Goal: Use online tool/utility: Utilize a website feature to perform a specific function

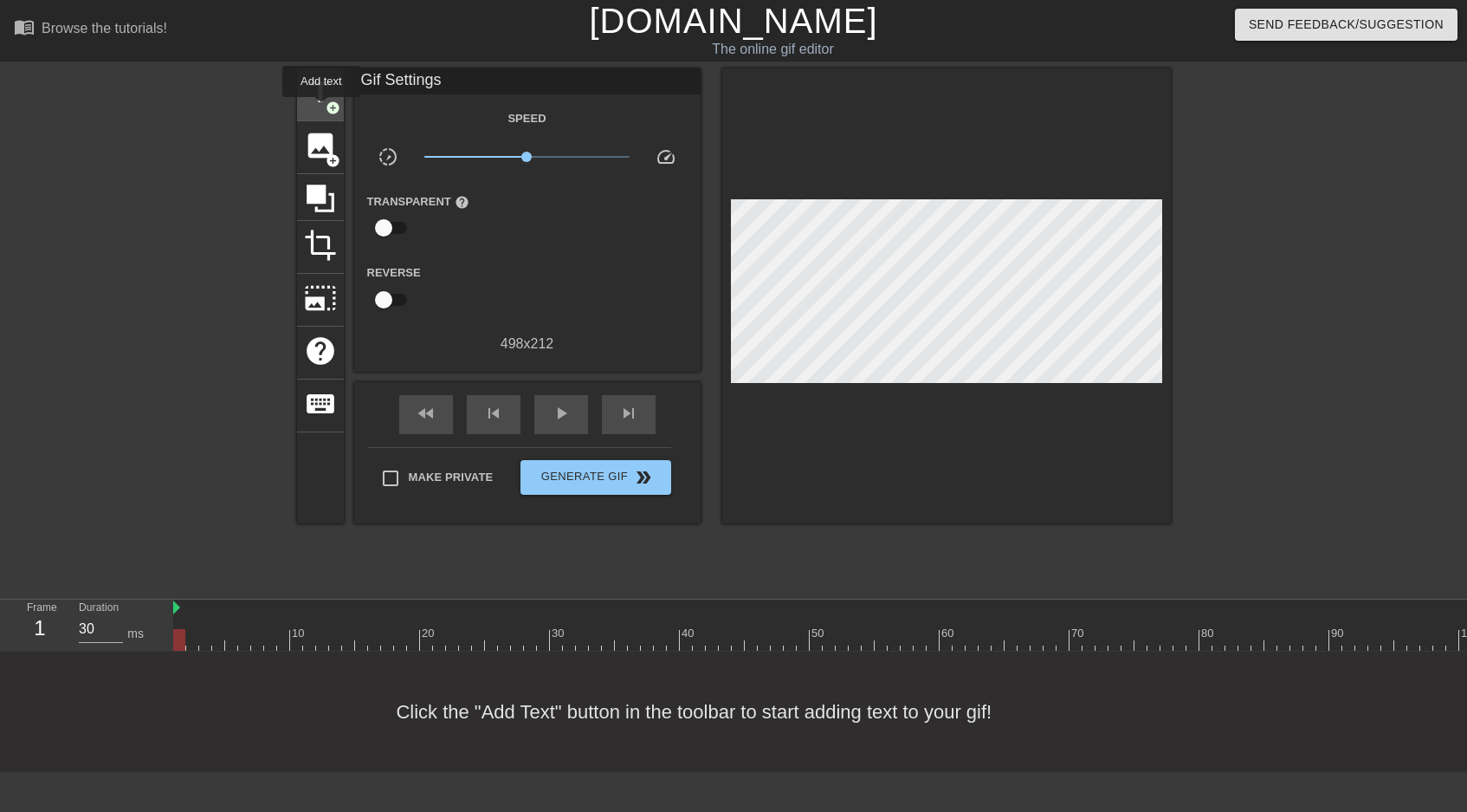
click at [320, 102] on span "title" at bounding box center [320, 93] width 33 height 33
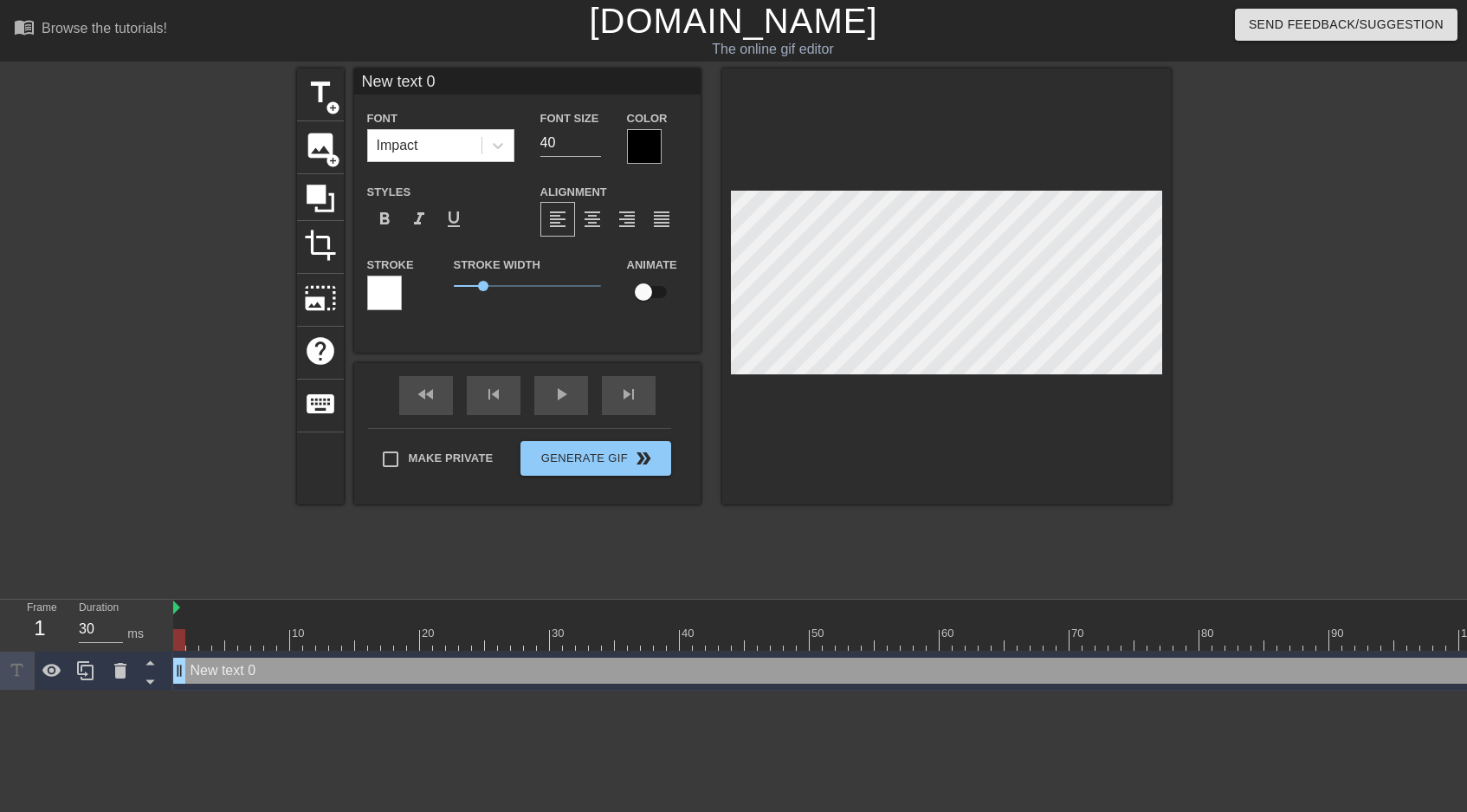
scroll to position [0, 3]
type input "T"
type textarea "T"
type input "Ta"
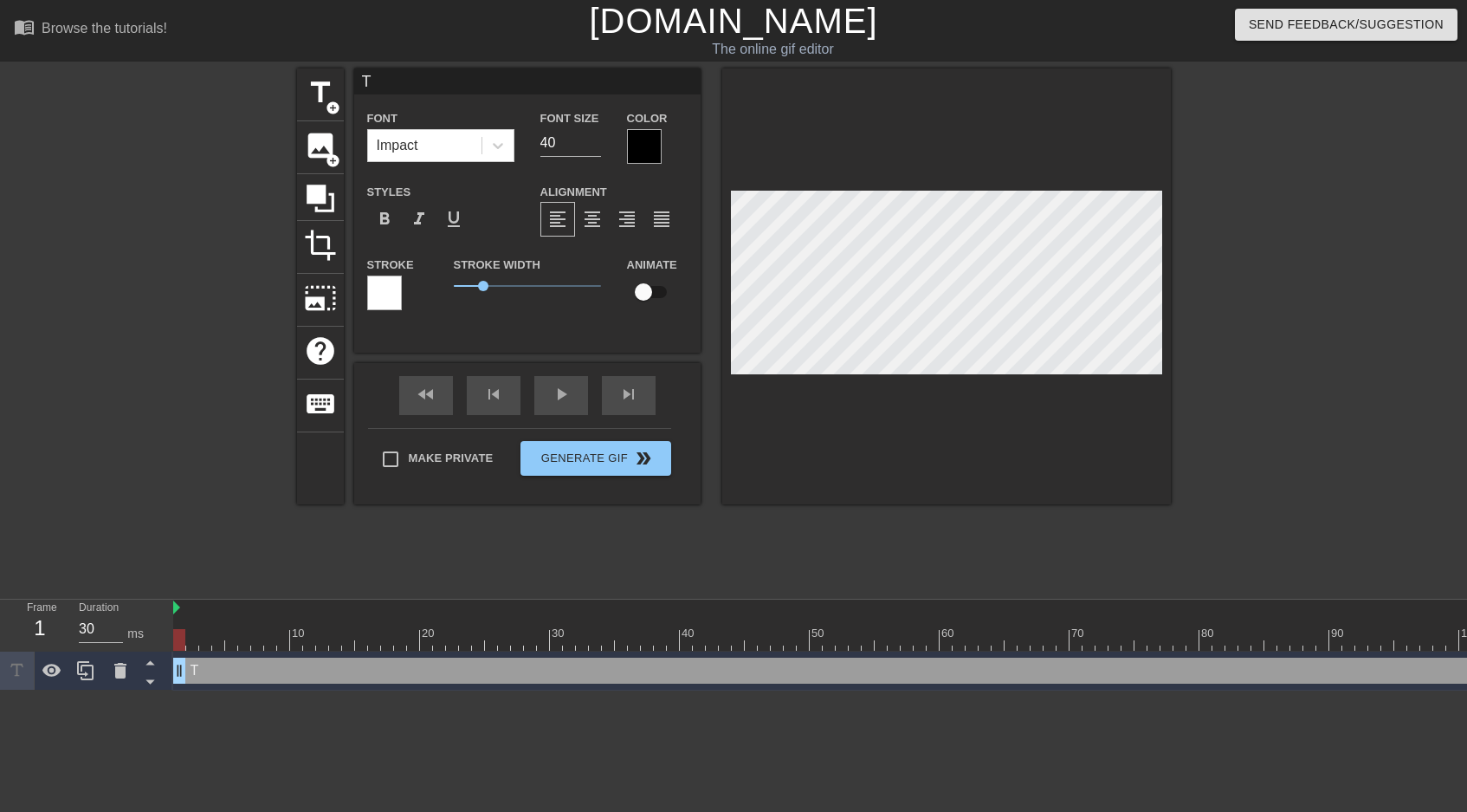
type textarea "Ta"
type input "Tat"
type textarea "Tat"
type input "[PERSON_NAME]"
type textarea "[PERSON_NAME]"
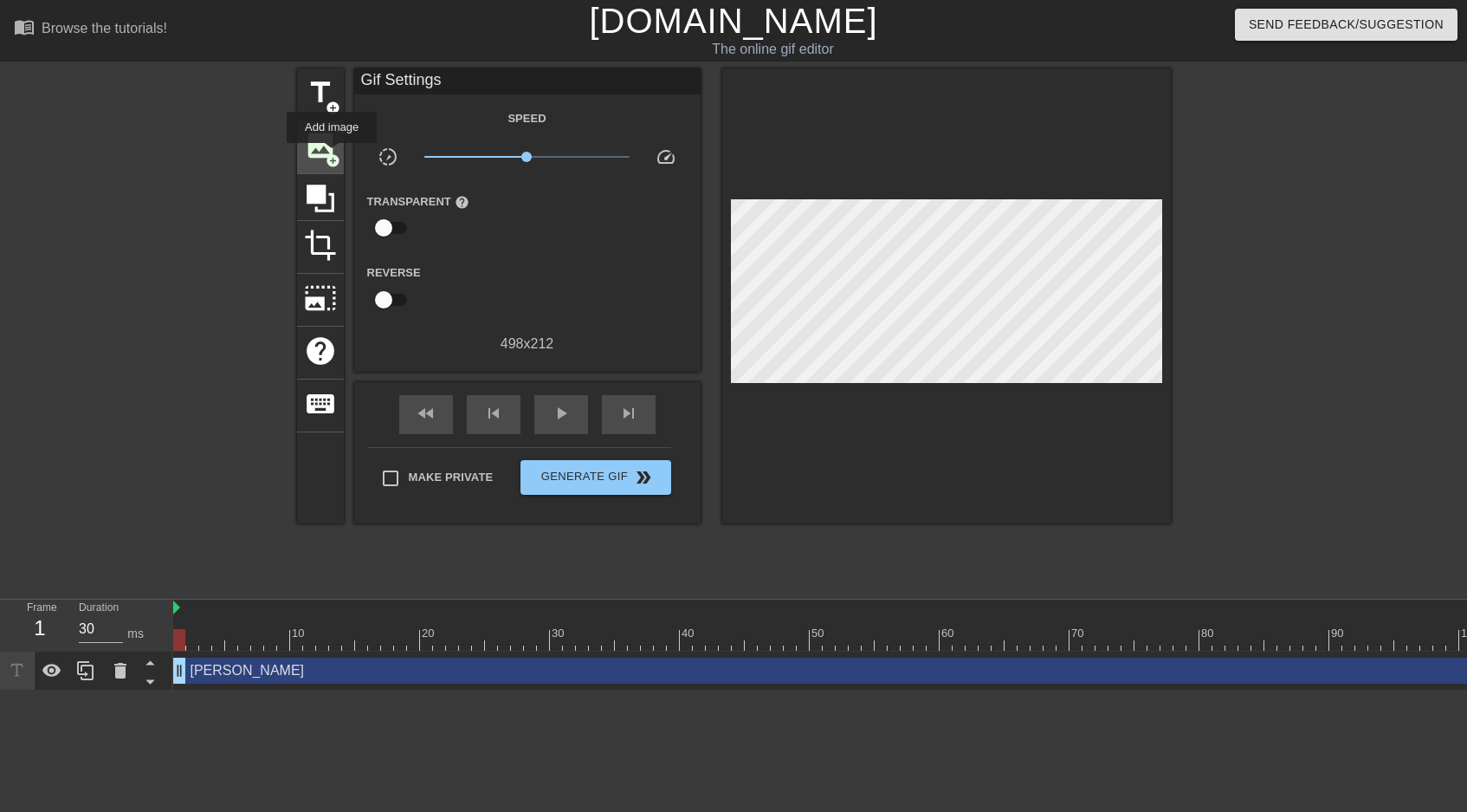
click at [333, 155] on span "add_circle" at bounding box center [333, 161] width 15 height 15
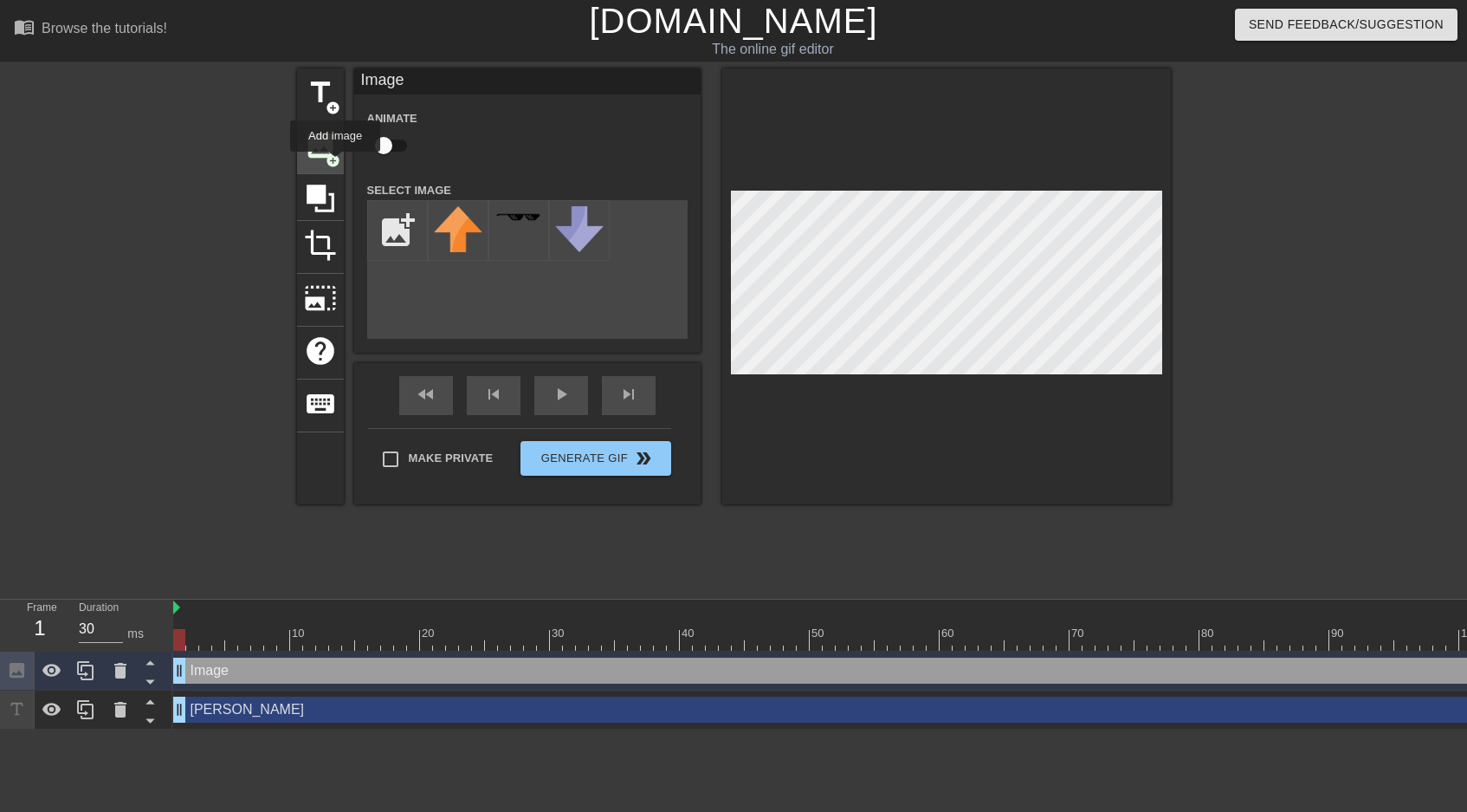
click at [334, 162] on span "add_circle" at bounding box center [333, 161] width 15 height 15
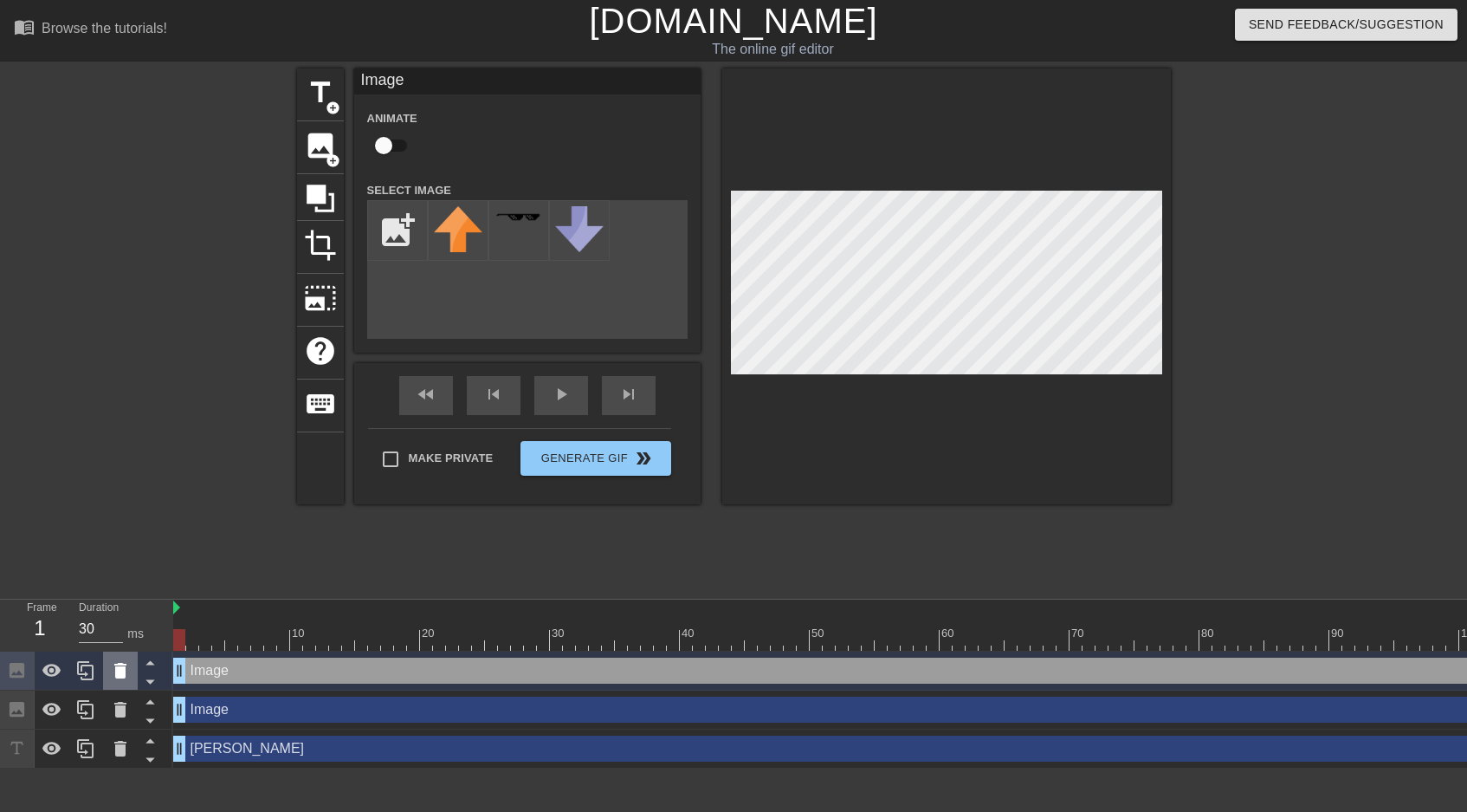
click at [120, 680] on icon at bounding box center [120, 670] width 21 height 21
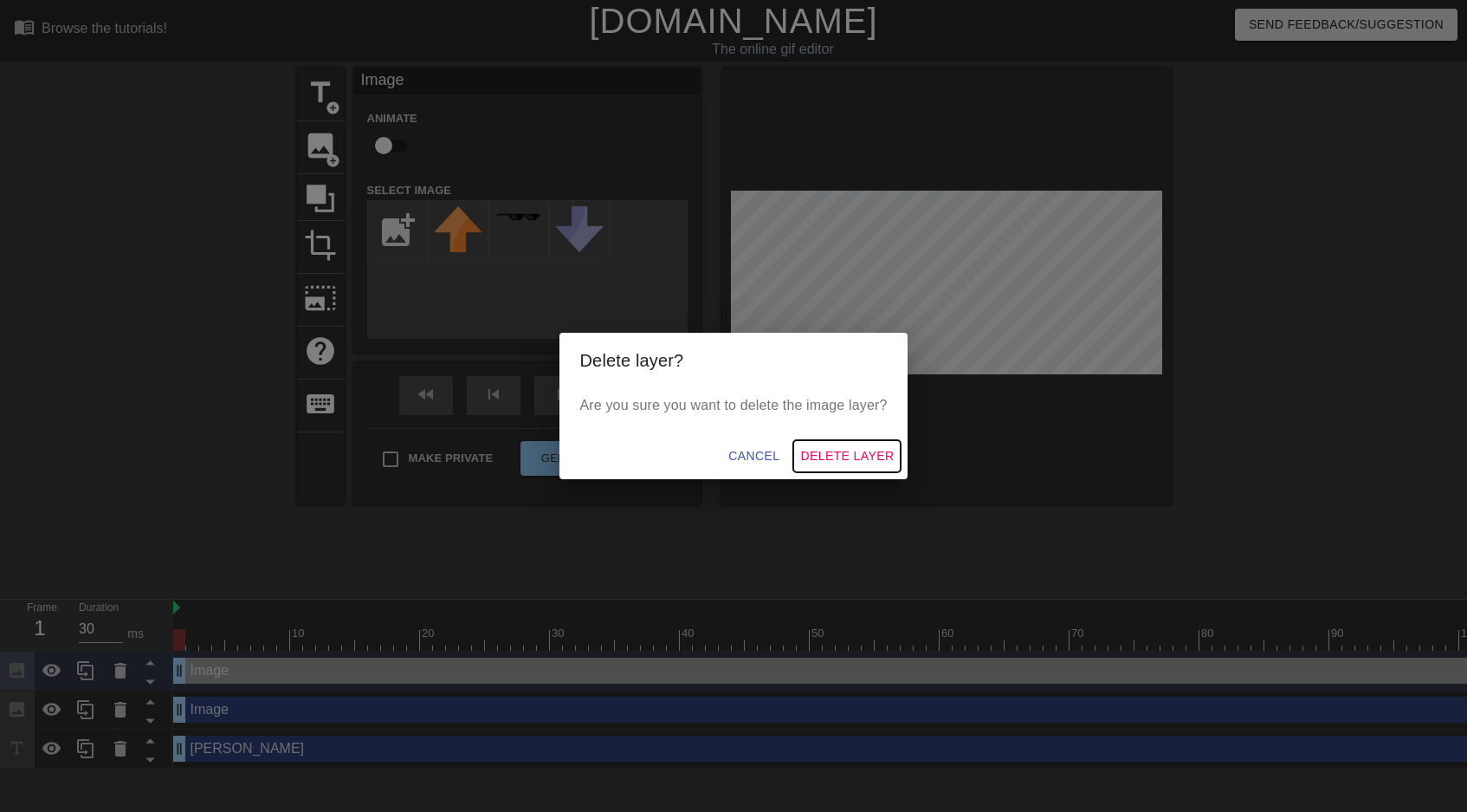
click at [832, 456] on span "Delete Layer" at bounding box center [847, 456] width 94 height 22
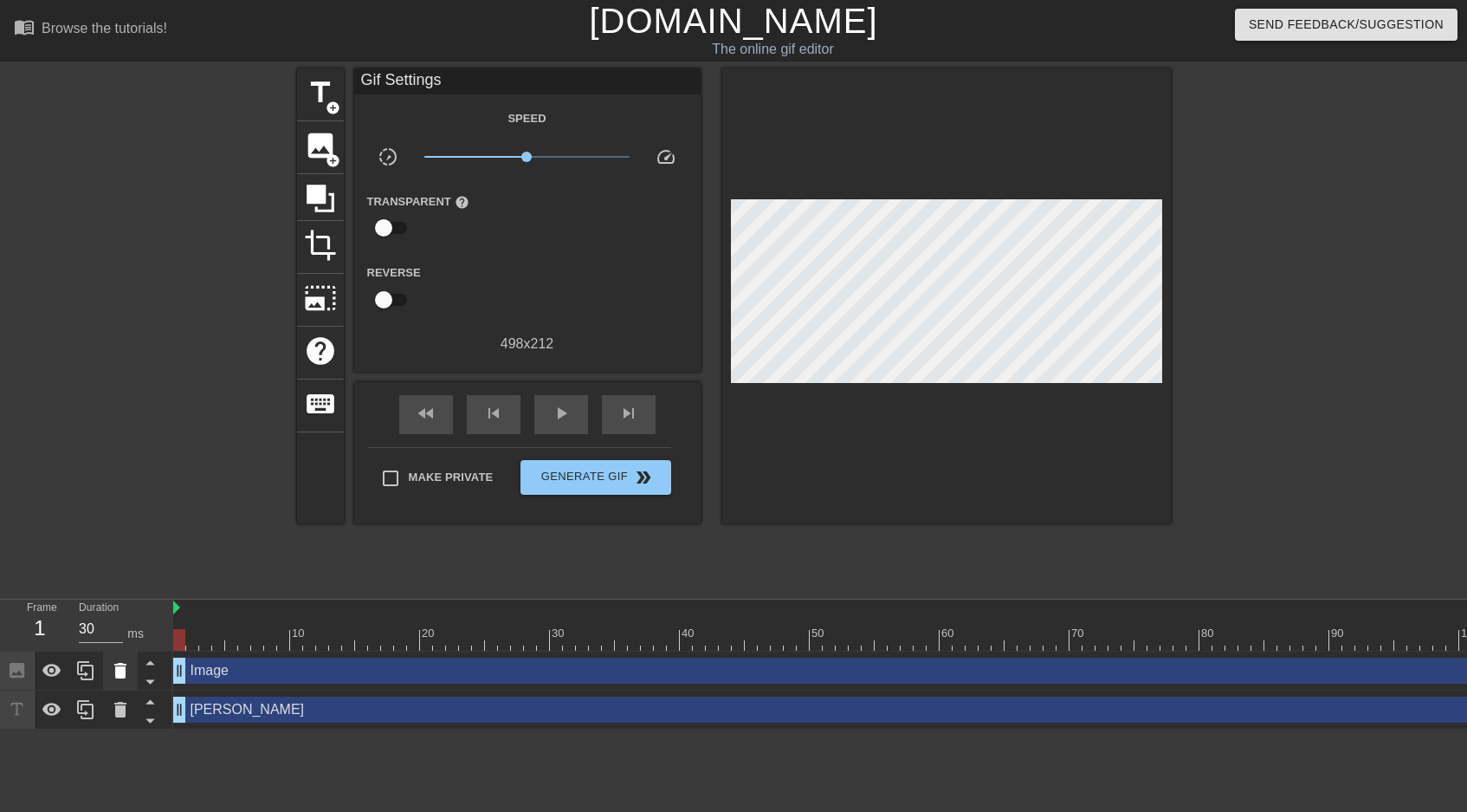
click at [128, 671] on icon at bounding box center [120, 670] width 21 height 21
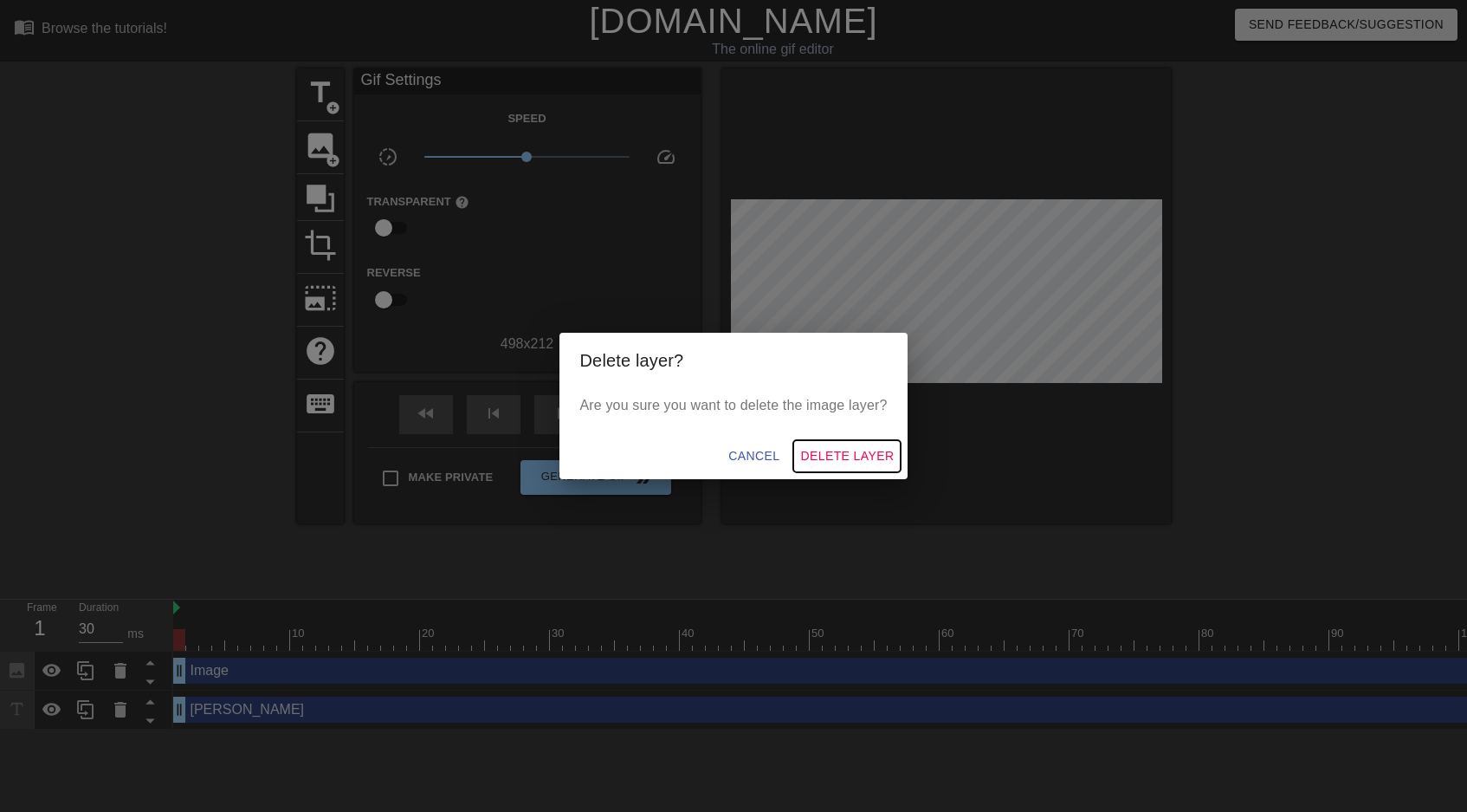
click at [830, 453] on span "Delete Layer" at bounding box center [847, 456] width 94 height 22
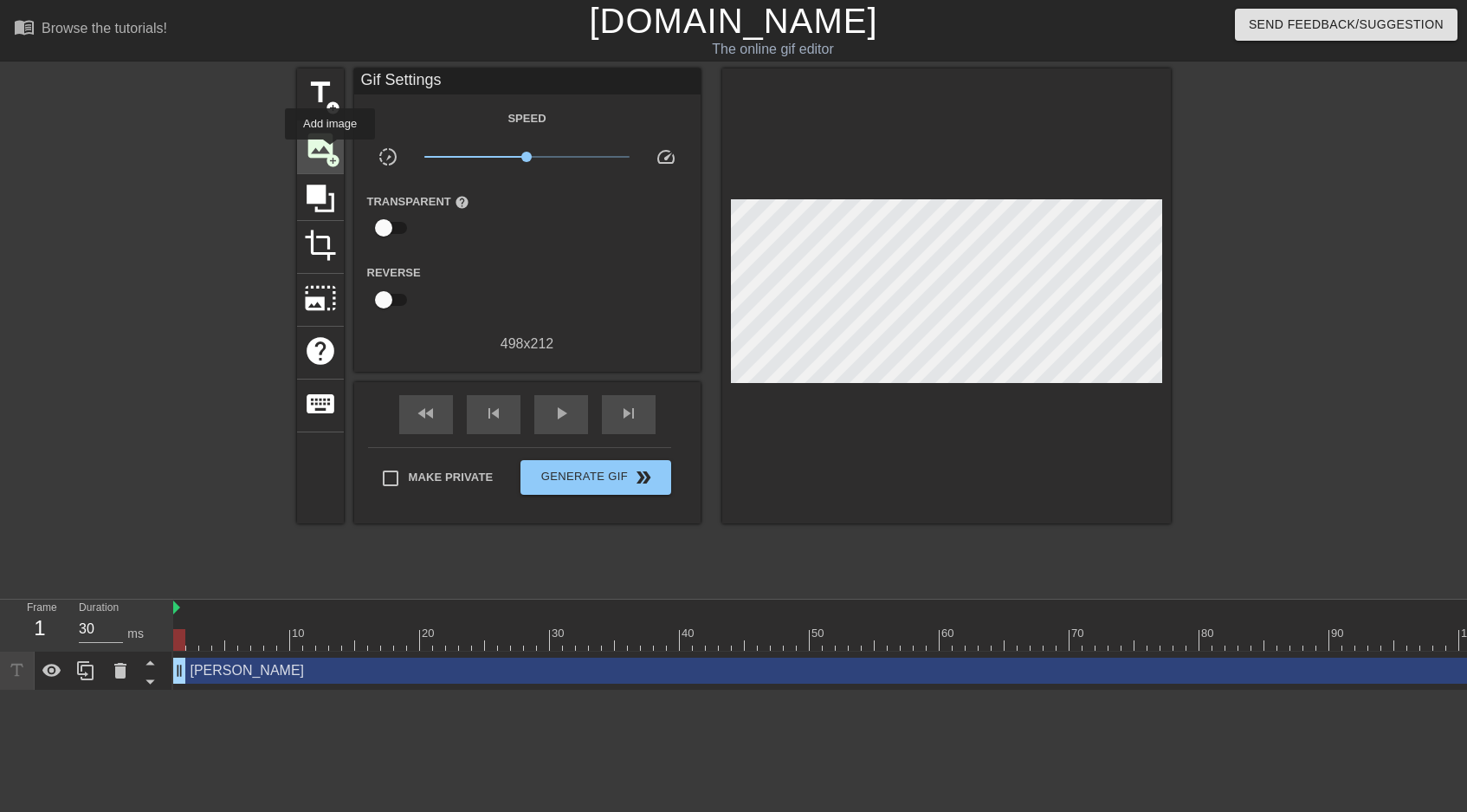
click at [331, 153] on span "add_circle" at bounding box center [333, 161] width 15 height 15
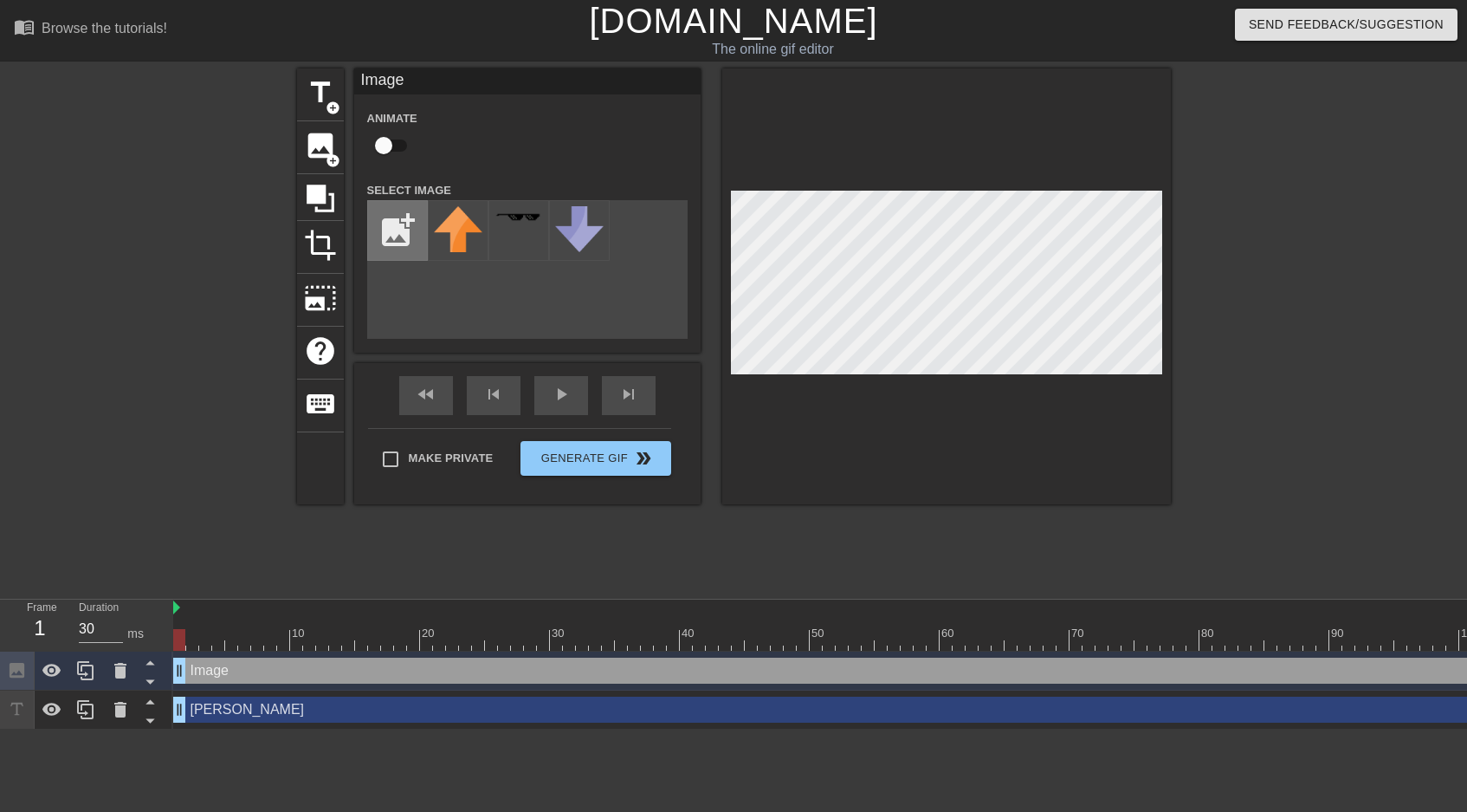
click at [401, 241] on input "file" at bounding box center [397, 230] width 59 height 59
click at [395, 237] on input "file" at bounding box center [397, 230] width 59 height 59
type input "C:\fakepath\Screenshot [DATE] 11.09.34 PM.png"
click at [457, 224] on img at bounding box center [458, 237] width 48 height 62
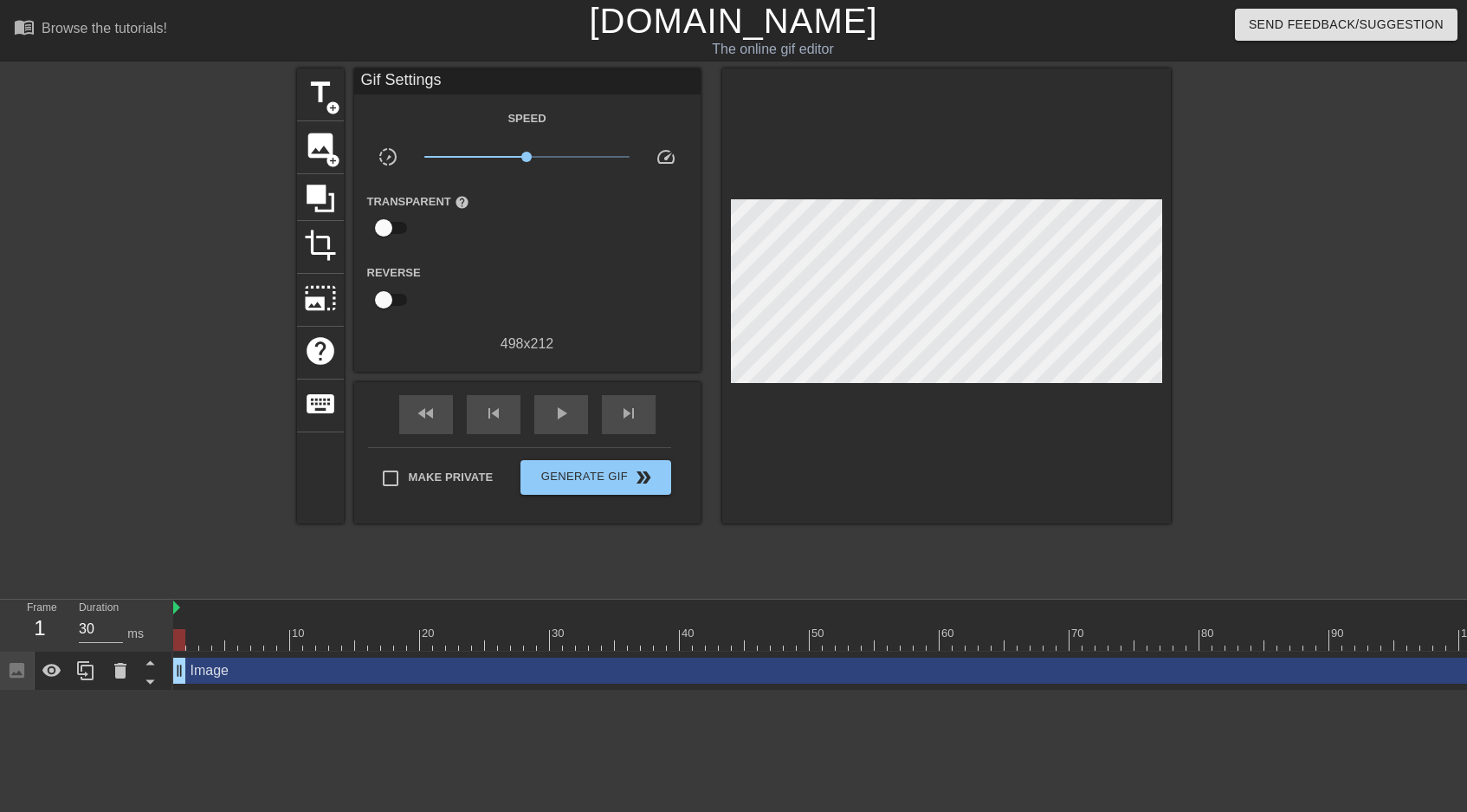
click at [1197, 327] on div at bounding box center [1321, 328] width 260 height 520
click at [327, 153] on span "add_circle" at bounding box center [333, 161] width 15 height 15
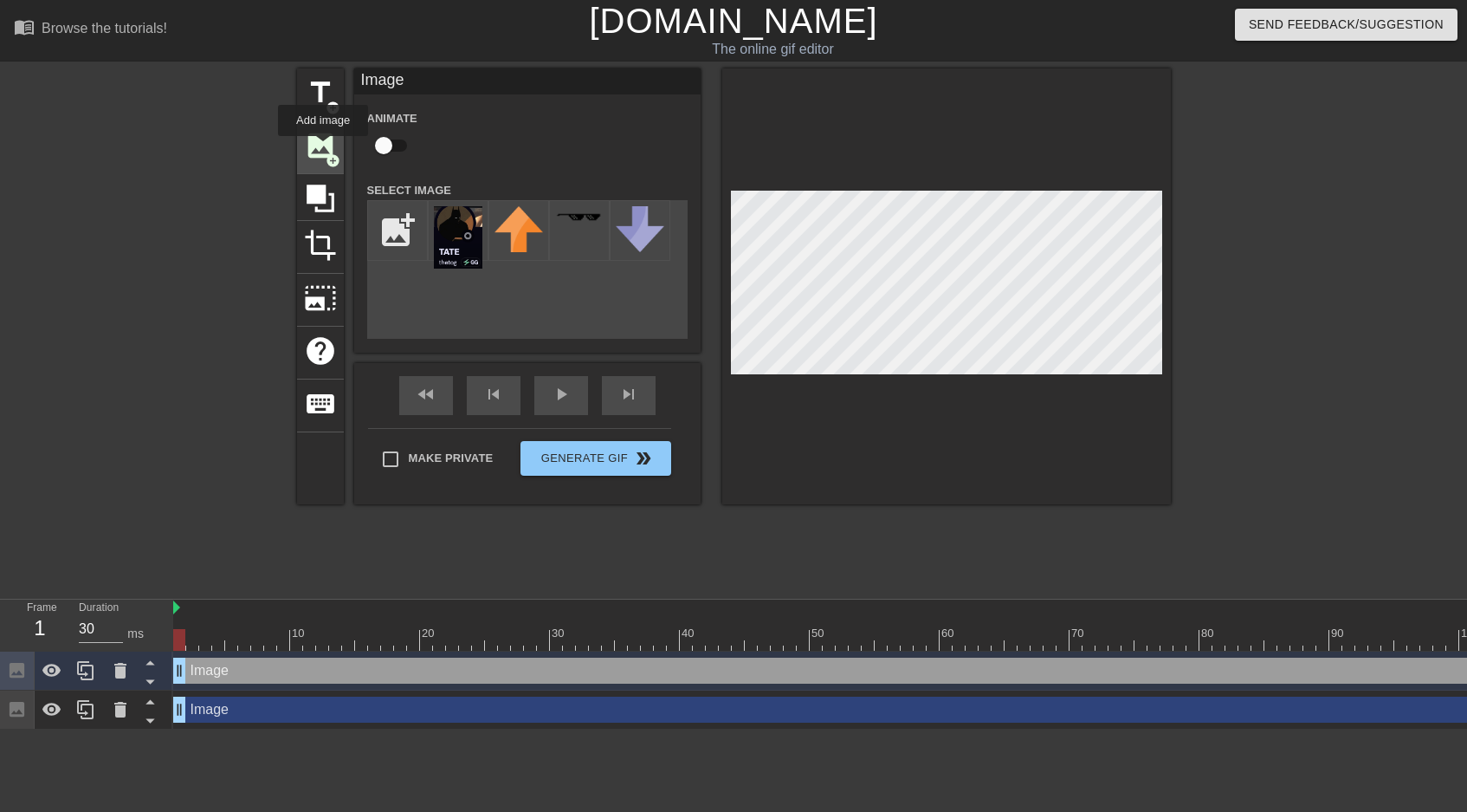
click at [324, 148] on span "image" at bounding box center [320, 145] width 33 height 33
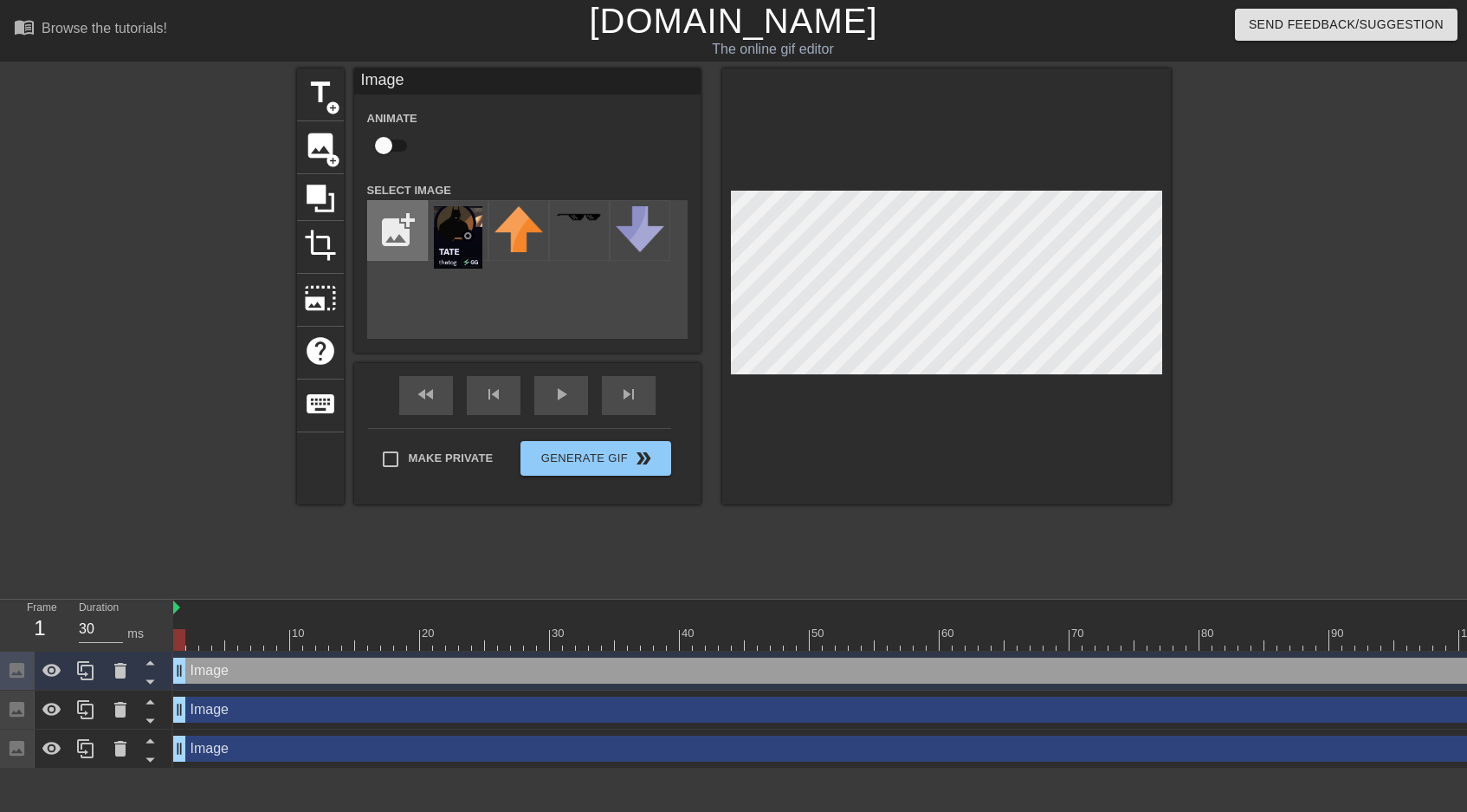
click at [394, 245] on input "file" at bounding box center [397, 230] width 59 height 59
type input "C:\fakepath\Screenshot [DATE] 11.10.11 PM.png"
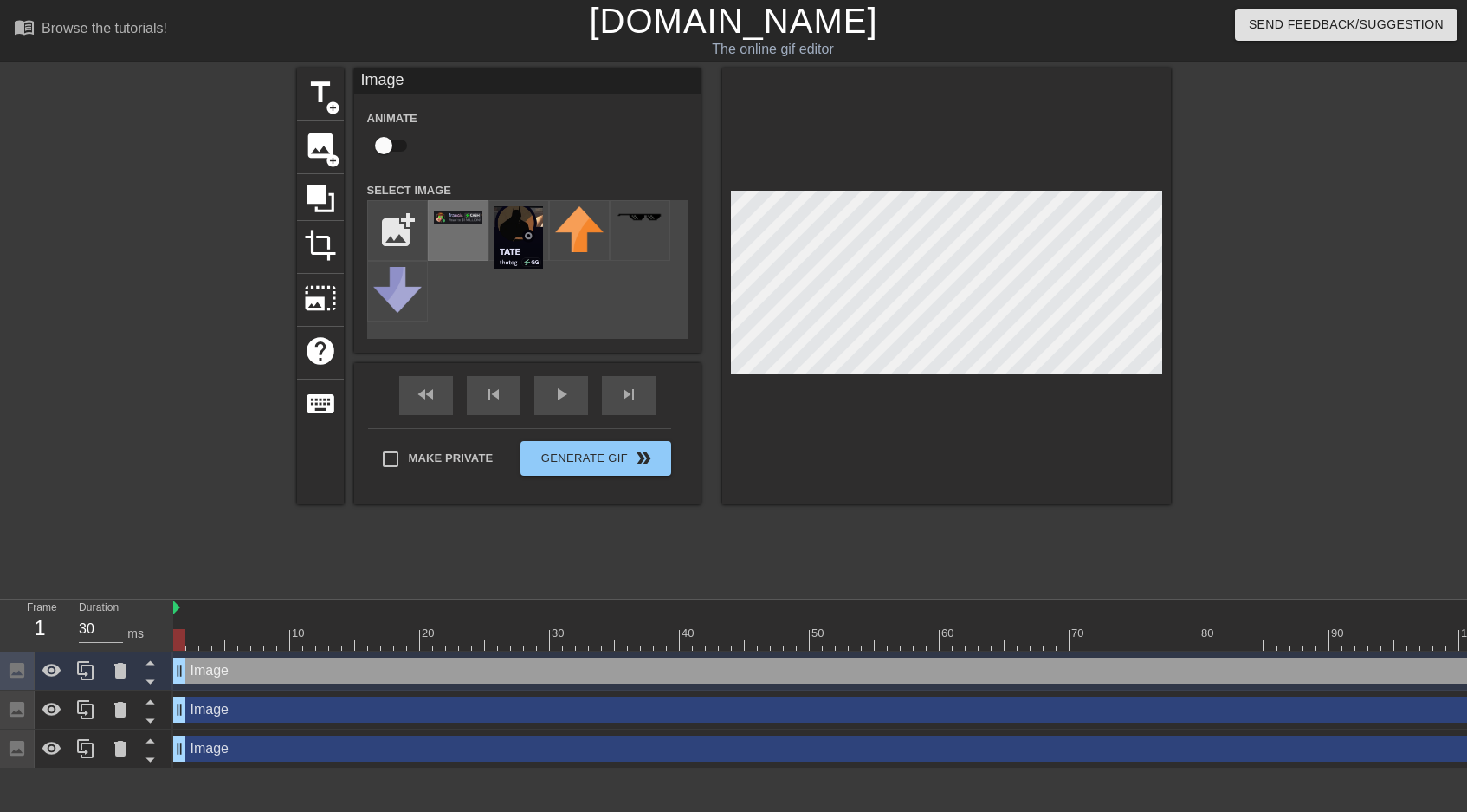
click at [444, 232] on div at bounding box center [458, 230] width 60 height 60
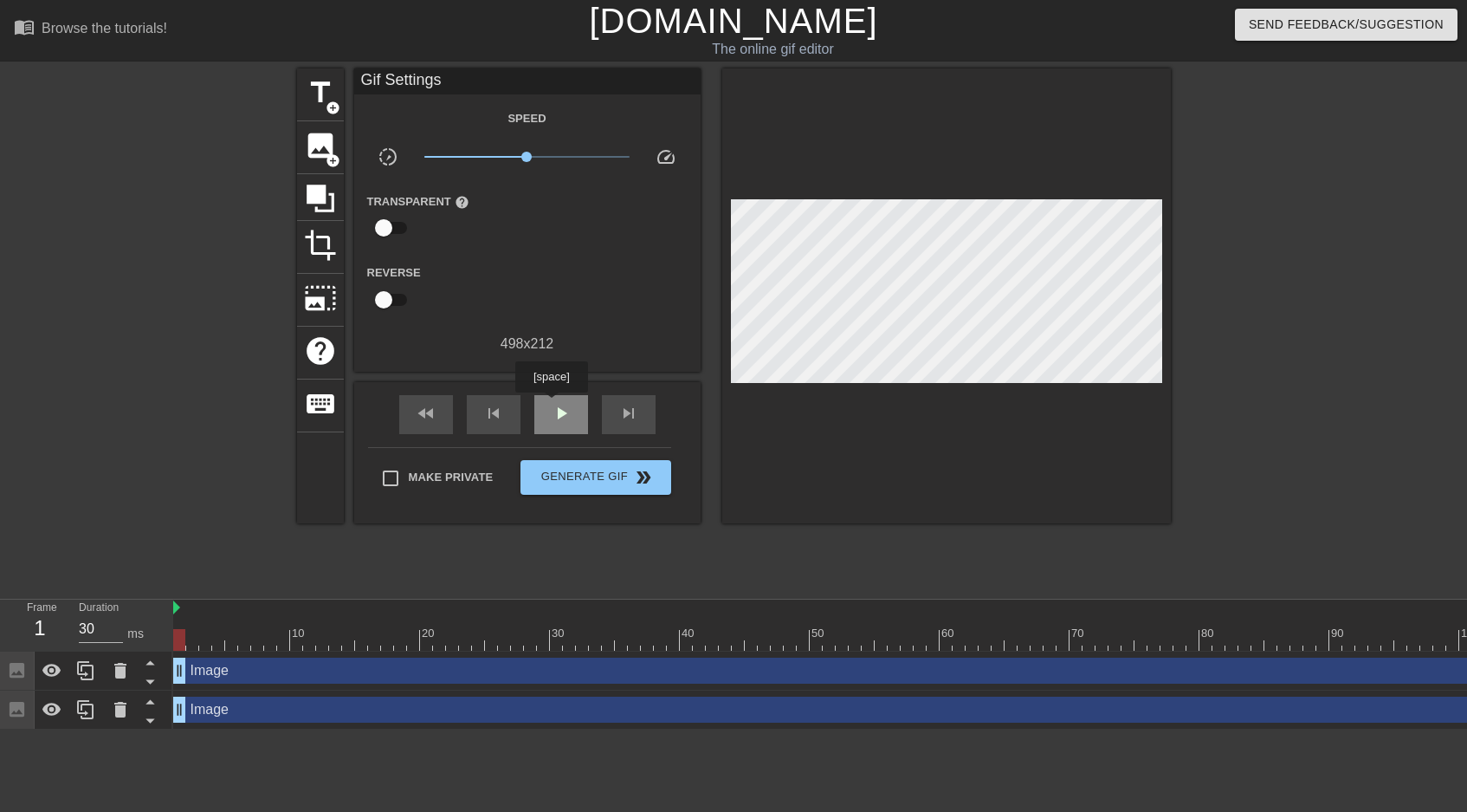
click at [554, 404] on span "play_arrow" at bounding box center [561, 412] width 21 height 21
type input "30"
click at [570, 474] on span "Generate Gif double_arrow" at bounding box center [595, 477] width 136 height 21
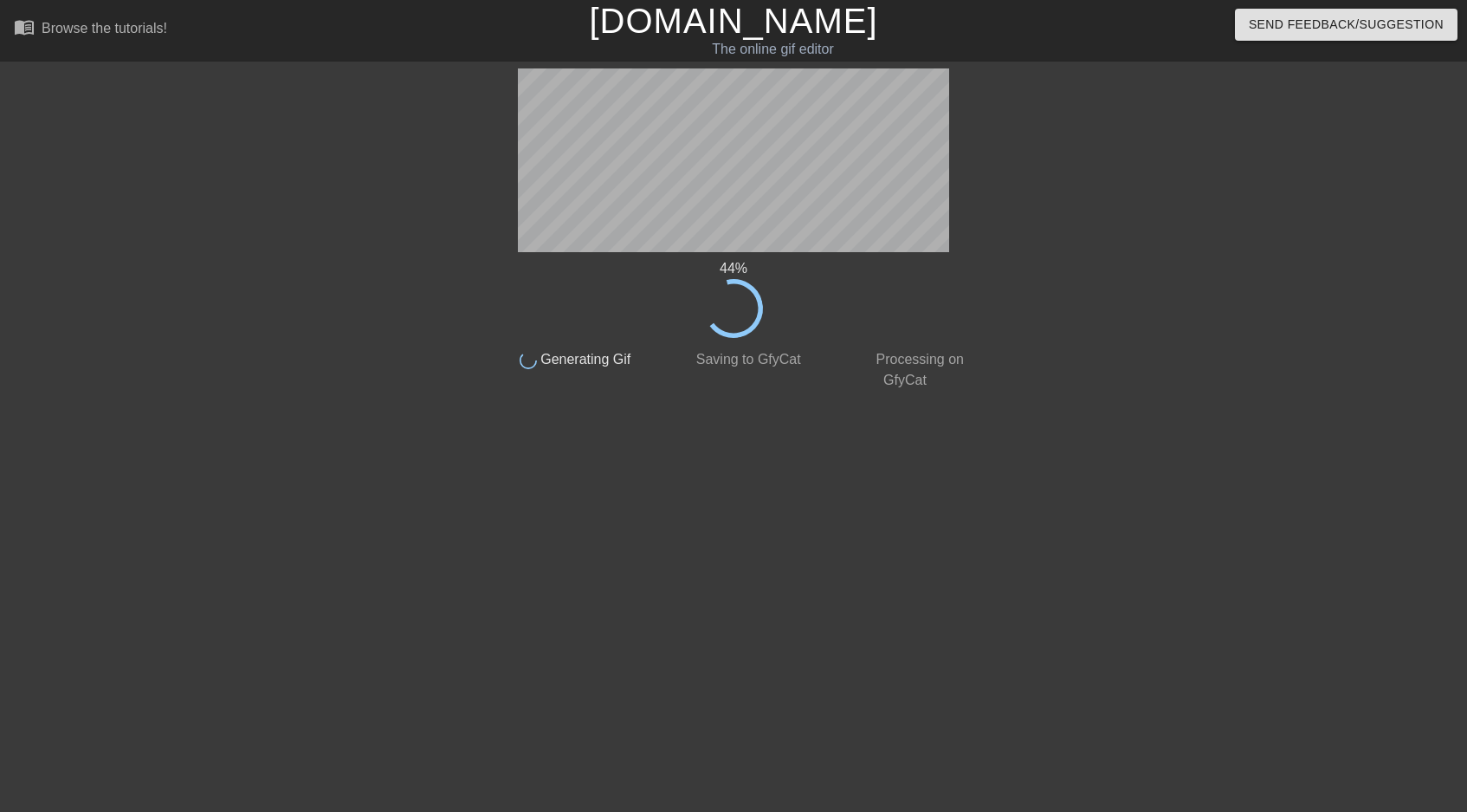
click at [1112, 242] on div at bounding box center [1129, 328] width 260 height 520
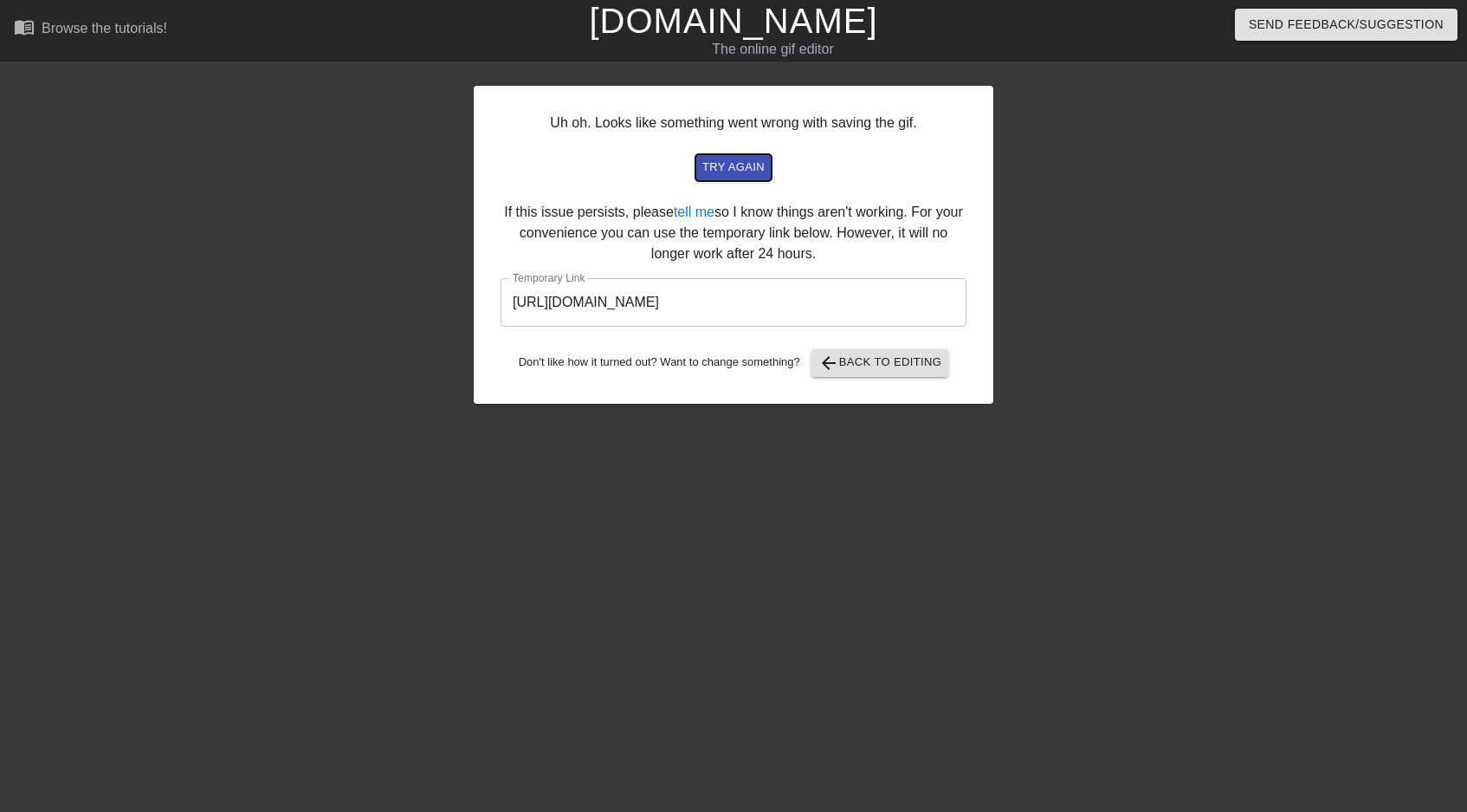
click at [740, 167] on span "try again" at bounding box center [734, 168] width 62 height 20
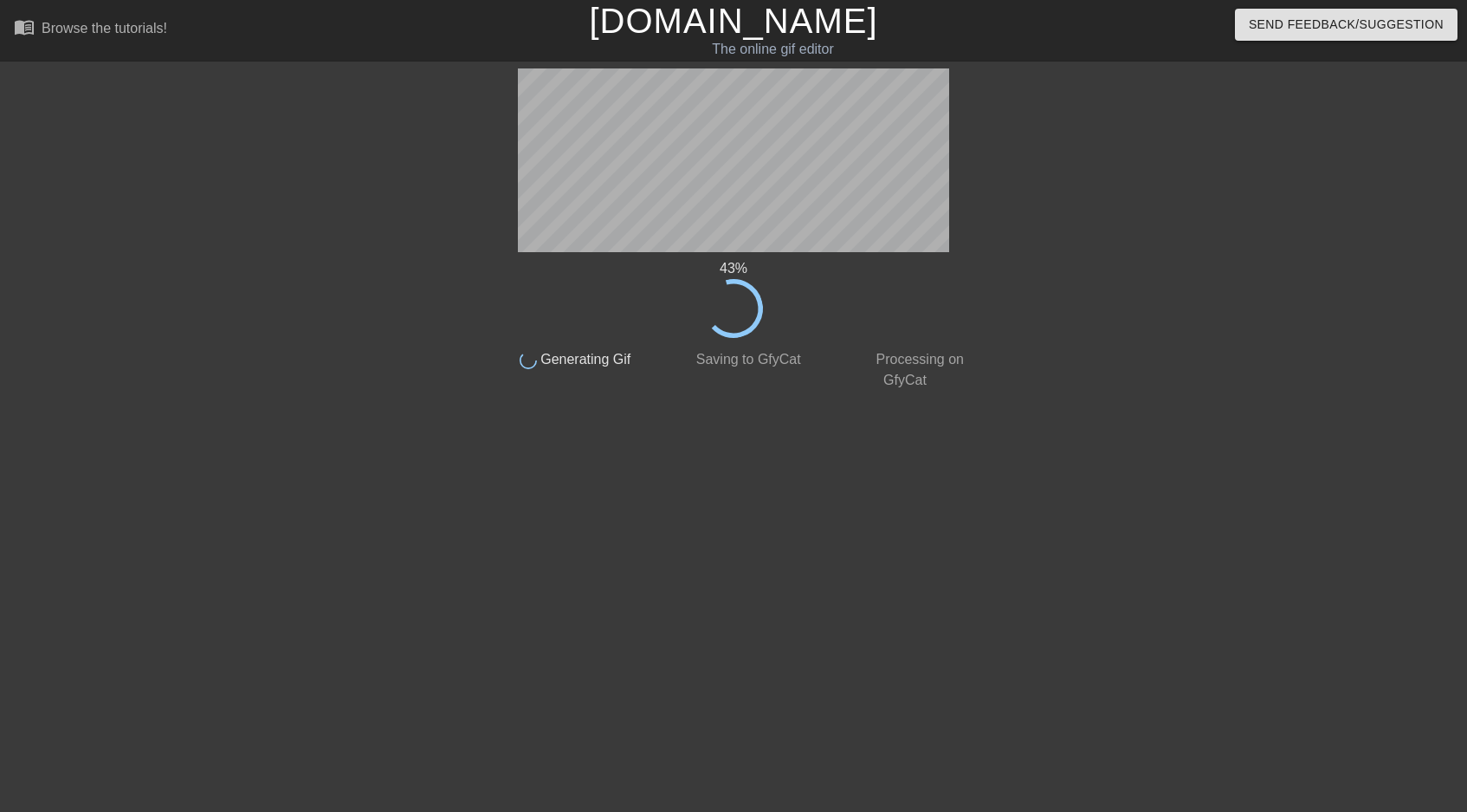
click at [1153, 181] on div "43 % done Generating Gif done Saving to GfyCat done Processing on GfyCat title …" at bounding box center [734, 328] width 1467 height 520
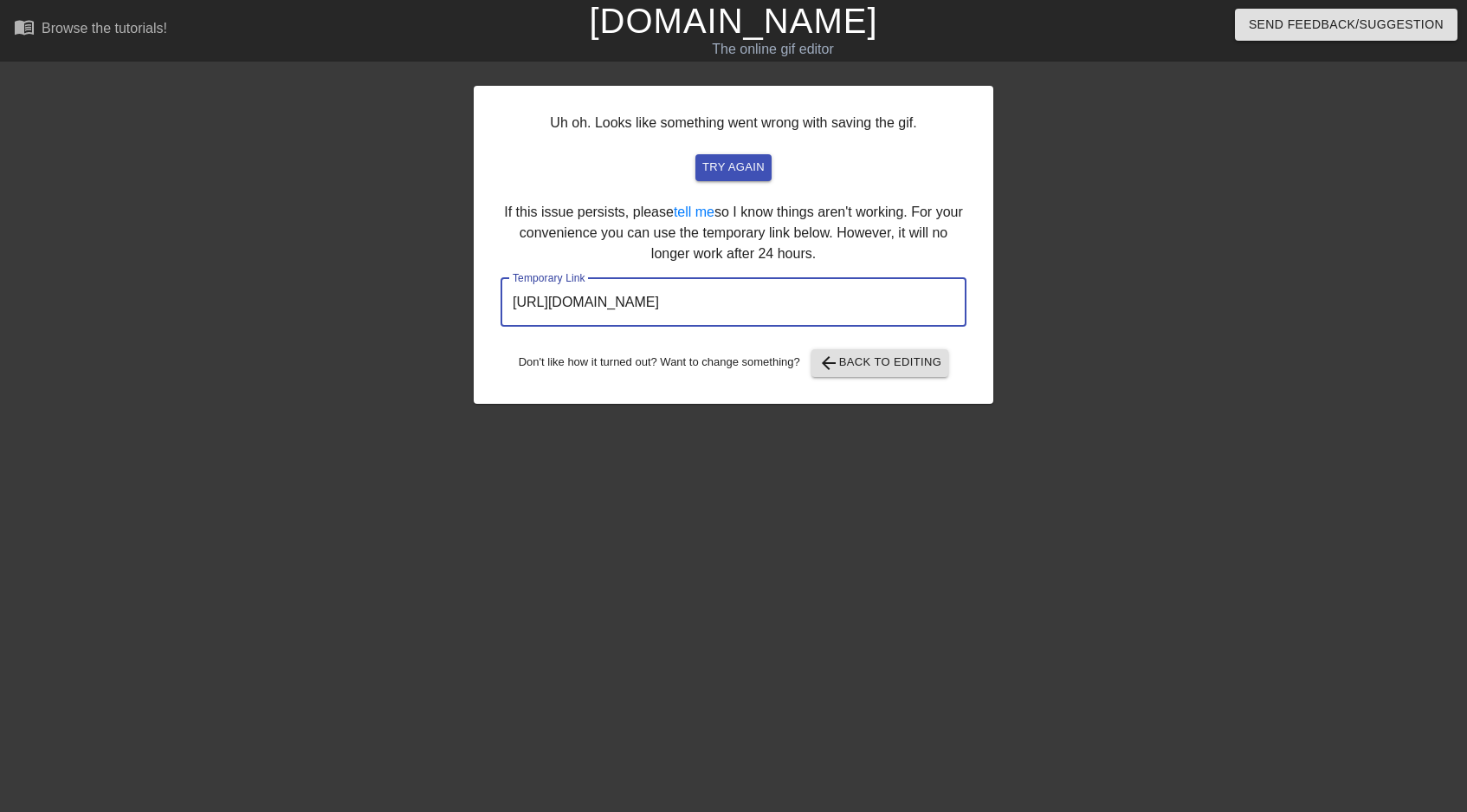
click at [854, 288] on input "[URL][DOMAIN_NAME]" at bounding box center [734, 302] width 466 height 48
click at [851, 300] on input "[URL][DOMAIN_NAME]" at bounding box center [734, 302] width 466 height 48
